Goal: Transaction & Acquisition: Obtain resource

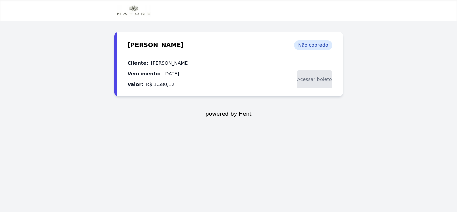
click at [305, 78] on span "Acessar boleto" at bounding box center [314, 79] width 35 height 18
click at [184, 46] on span "[PERSON_NAME]" at bounding box center [156, 45] width 56 height 11
drag, startPoint x: 167, startPoint y: 74, endPoint x: 188, endPoint y: 75, distance: 21.1
click at [188, 75] on dl "Cliente: [PERSON_NAME] Vencimento: [DATE] Valor: R$ 1.580,12" at bounding box center [159, 73] width 62 height 29
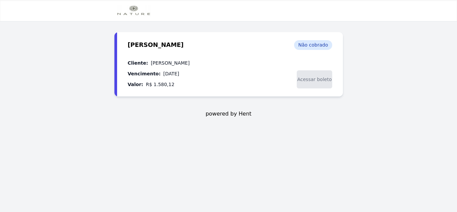
drag, startPoint x: 157, startPoint y: 84, endPoint x: 174, endPoint y: 84, distance: 17.1
click at [174, 84] on dl "Cliente: [PERSON_NAME] Vencimento: [DATE] Valor: R$ 1.580,12" at bounding box center [159, 73] width 62 height 29
click at [306, 80] on span "Acessar boleto" at bounding box center [314, 79] width 35 height 18
click at [128, 123] on div "[PERSON_NAME] Cobrança - [DATE] Não cobrado Cliente: [PERSON_NAME] Vencimento: …" at bounding box center [228, 81] width 229 height 99
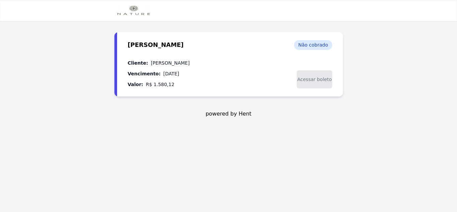
click at [183, 129] on div "[PERSON_NAME] Cobrança - [DATE] Não cobrado Cliente: [PERSON_NAME] Vencimento: …" at bounding box center [228, 81] width 229 height 99
click at [308, 81] on span "Acessar boleto" at bounding box center [314, 79] width 35 height 18
click at [313, 74] on span "Acessar boleto" at bounding box center [314, 79] width 35 height 18
click at [250, 80] on div "Cliente: JOÃO YURI DE REZENDE GOMES Vencimento: 20/09/2025 Valor: R$ 1.580,12 A…" at bounding box center [230, 73] width 205 height 29
click at [190, 63] on dd "[PERSON_NAME]" at bounding box center [170, 63] width 39 height 8
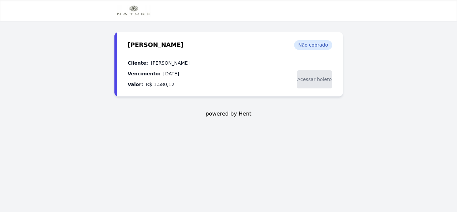
click at [304, 45] on div "Não cobrado" at bounding box center [313, 45] width 38 height 10
drag, startPoint x: 292, startPoint y: 46, endPoint x: 318, endPoint y: 47, distance: 26.1
click at [318, 47] on div "HILDEGARDO DE NORONHA Cobrança - 20/09/2025 Não cobrado" at bounding box center [230, 45] width 205 height 11
drag, startPoint x: 318, startPoint y: 47, endPoint x: 255, endPoint y: 63, distance: 65.2
click at [318, 48] on div "Não cobrado" at bounding box center [313, 45] width 38 height 10
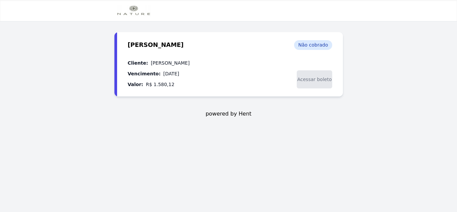
click at [242, 63] on div "Cliente: JOÃO YURI DE REZENDE GOMES Vencimento: 20/09/2025 Valor: R$ 1.580,12 A…" at bounding box center [230, 73] width 205 height 29
click at [232, 84] on div "Cliente: JOÃO YURI DE REZENDE GOMES Vencimento: 20/09/2025 Valor: R$ 1.580,12 A…" at bounding box center [230, 73] width 205 height 29
click at [313, 83] on span "Acessar boleto" at bounding box center [314, 79] width 35 height 18
click at [216, 115] on span "powered by Hent" at bounding box center [229, 114] width 46 height 8
click at [310, 83] on span "Acessar boleto" at bounding box center [314, 79] width 35 height 18
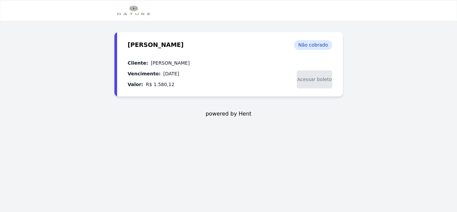
click at [310, 79] on span "Acessar boleto" at bounding box center [314, 79] width 35 height 18
click at [311, 79] on span "Acessar boleto" at bounding box center [314, 79] width 35 height 18
click at [313, 82] on span "Acessar boleto" at bounding box center [314, 79] width 35 height 18
click at [309, 47] on div "Não cobrado" at bounding box center [313, 45] width 38 height 10
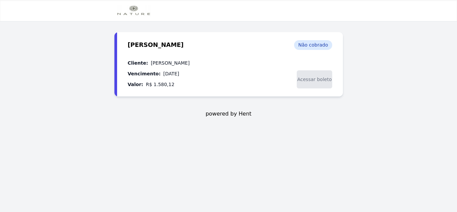
click at [223, 66] on div "Cliente: JOÃO YURI DE REZENDE GOMES Vencimento: 20/09/2025 Valor: R$ 1.580,12 A…" at bounding box center [230, 73] width 205 height 29
click at [184, 83] on dl "Cliente: [PERSON_NAME] Vencimento: [DATE] Valor: R$ 1.580,12" at bounding box center [159, 73] width 62 height 29
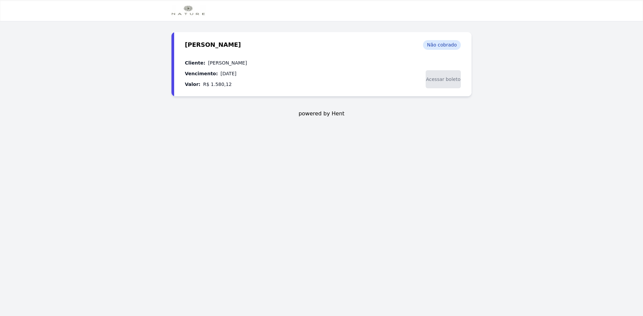
click at [108, 176] on main "HILDEGARDO DE NORONHA HILDEGARDO DE NORONHA Cobrança - 20/09/2025 Não cobrado C…" at bounding box center [321, 158] width 643 height 316
